Goal: Task Accomplishment & Management: Manage account settings

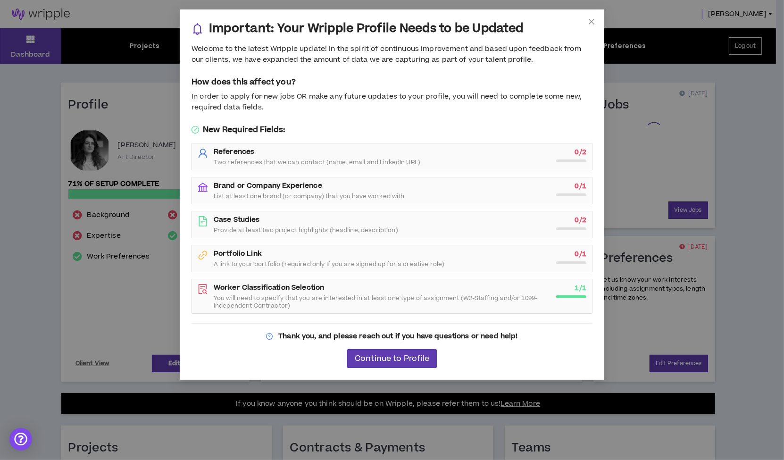
click at [153, 302] on div "Important: Your Wripple Profile Needs to be Updated Welcome to the latest Wripp…" at bounding box center [392, 230] width 784 height 460
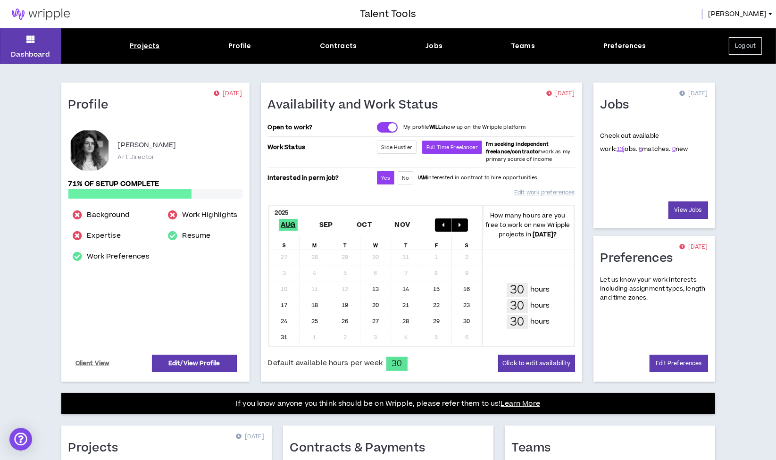
click at [154, 44] on div "Projects" at bounding box center [145, 46] width 30 height 10
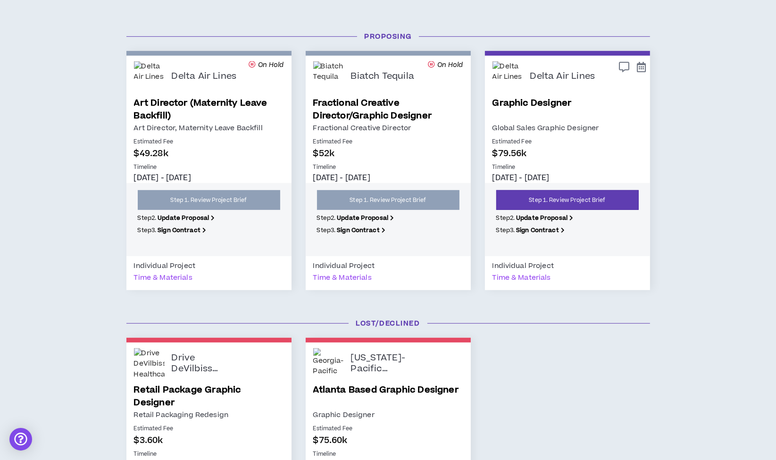
scroll to position [472, 0]
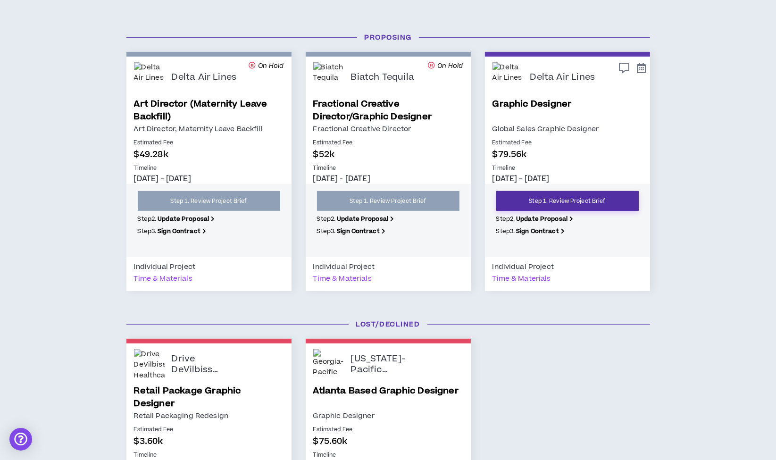
click at [584, 198] on link "Step 1. Review Project Brief" at bounding box center [567, 201] width 143 height 20
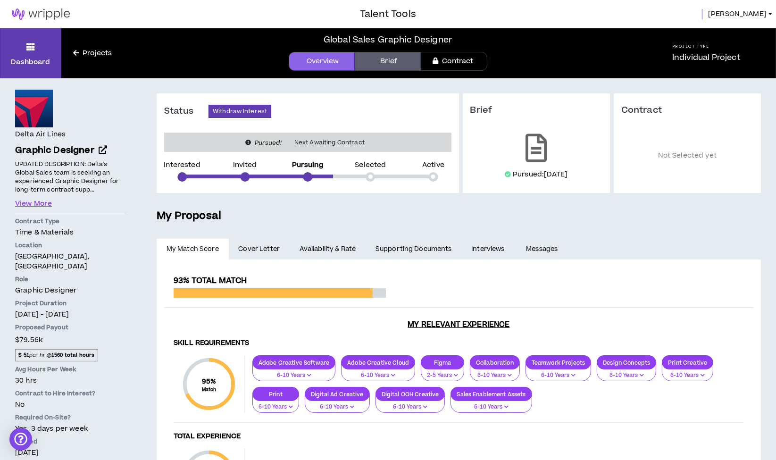
click at [343, 242] on link "Availability & Rate" at bounding box center [328, 249] width 76 height 21
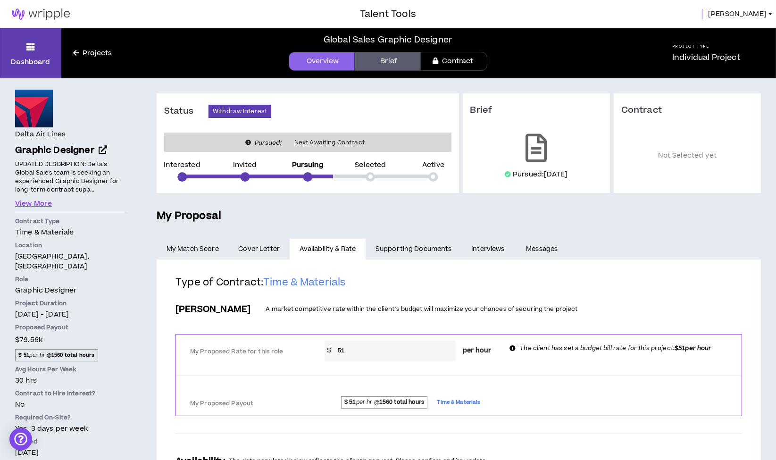
click at [760, 9] on span "[PERSON_NAME]" at bounding box center [737, 14] width 59 height 10
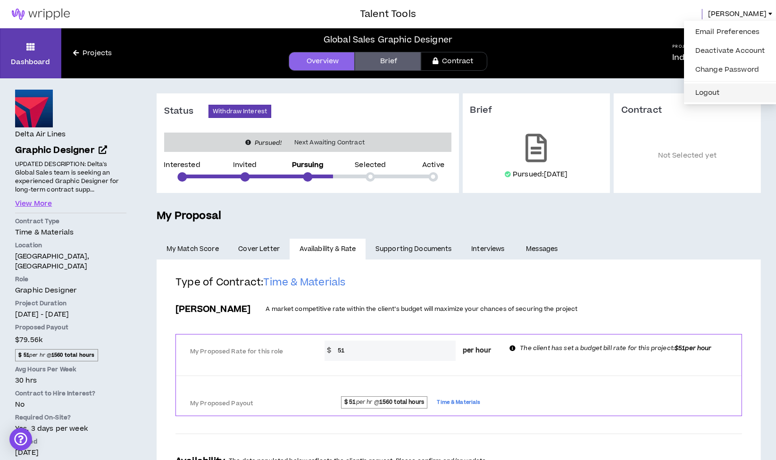
click at [705, 93] on button "Logout" at bounding box center [730, 93] width 81 height 14
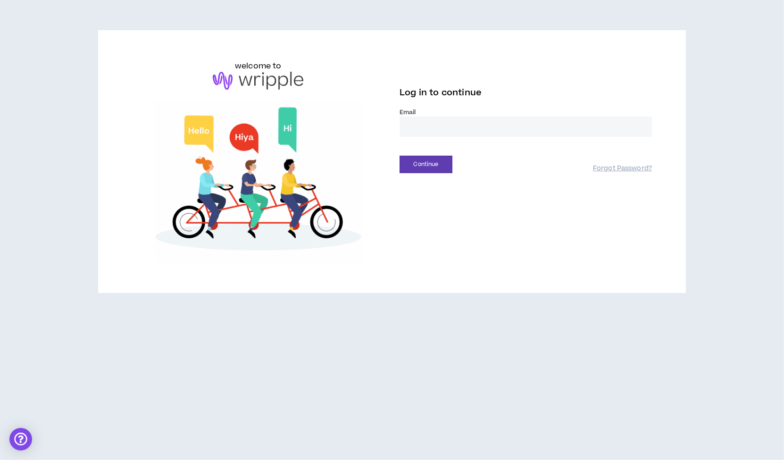
click at [469, 122] on input "email" at bounding box center [526, 127] width 252 height 20
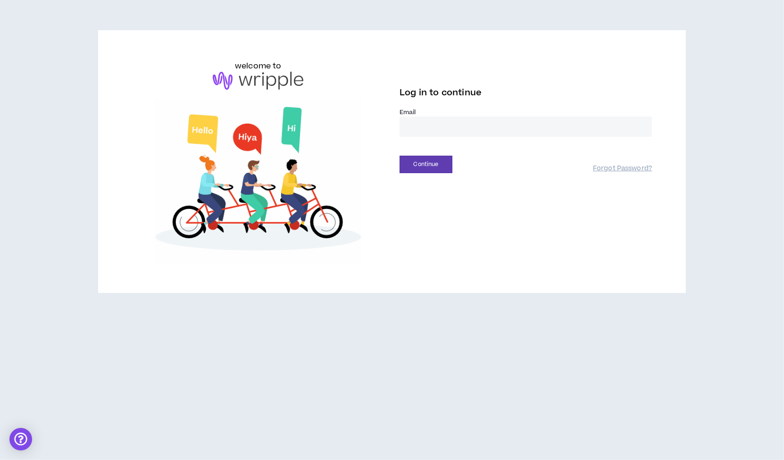
type input "**********"
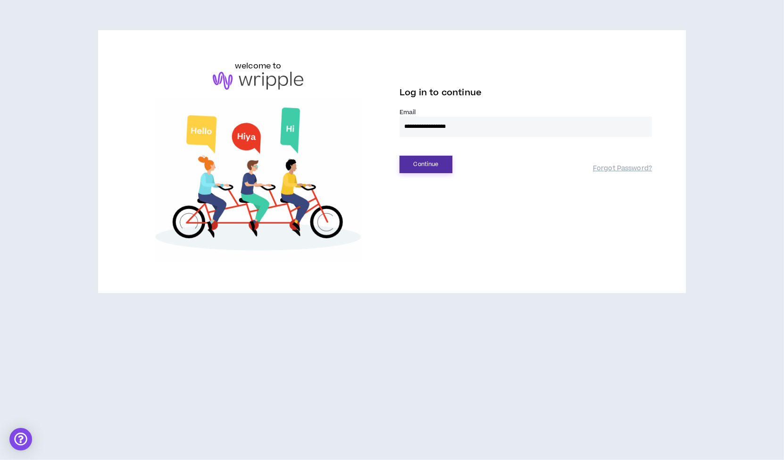
click at [423, 162] on button "Continue" at bounding box center [426, 164] width 53 height 17
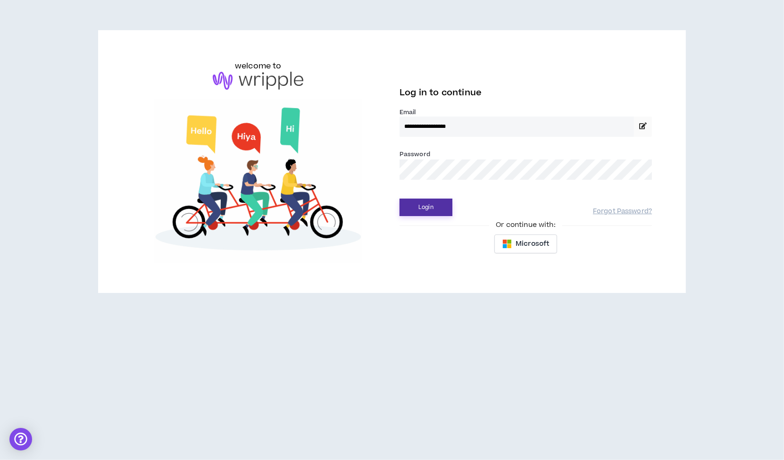
click at [419, 202] on button "Login" at bounding box center [426, 207] width 53 height 17
